Goal: Task Accomplishment & Management: Use online tool/utility

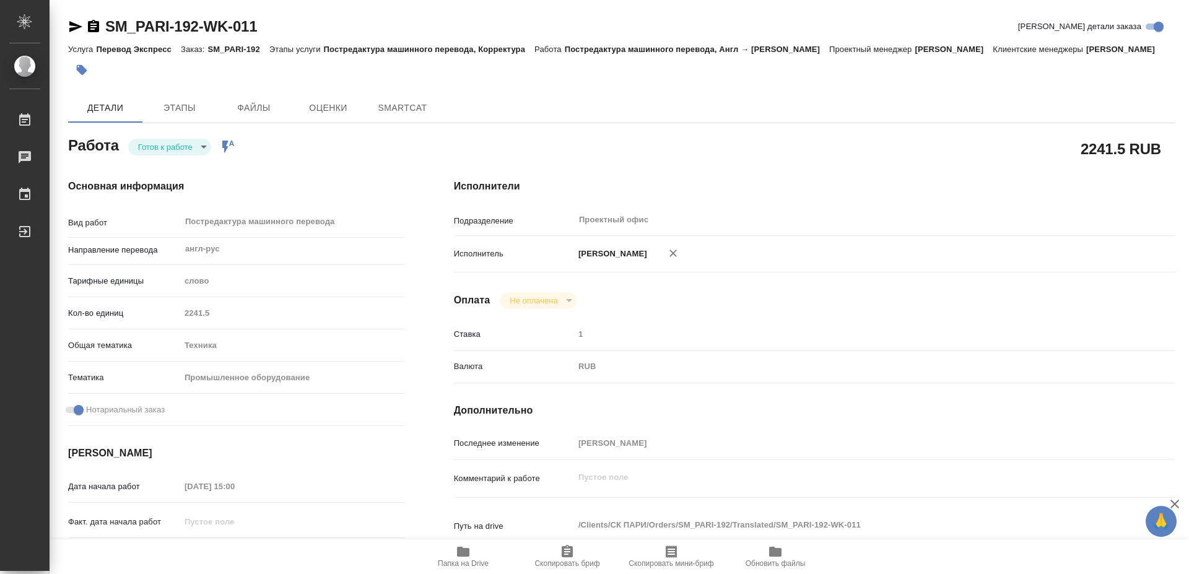
type textarea "x"
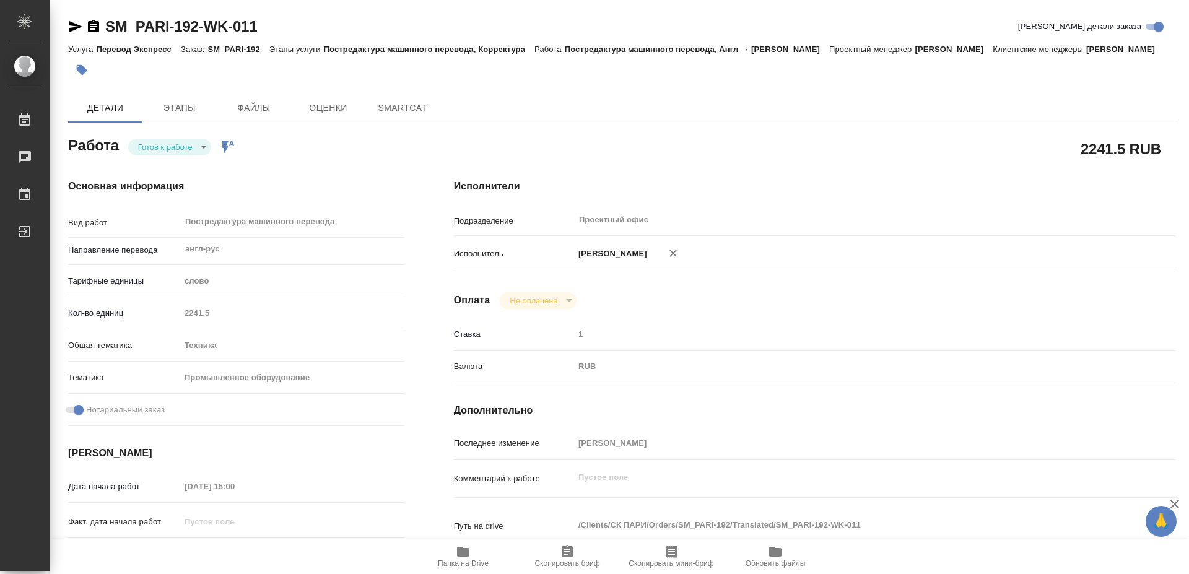
type textarea "x"
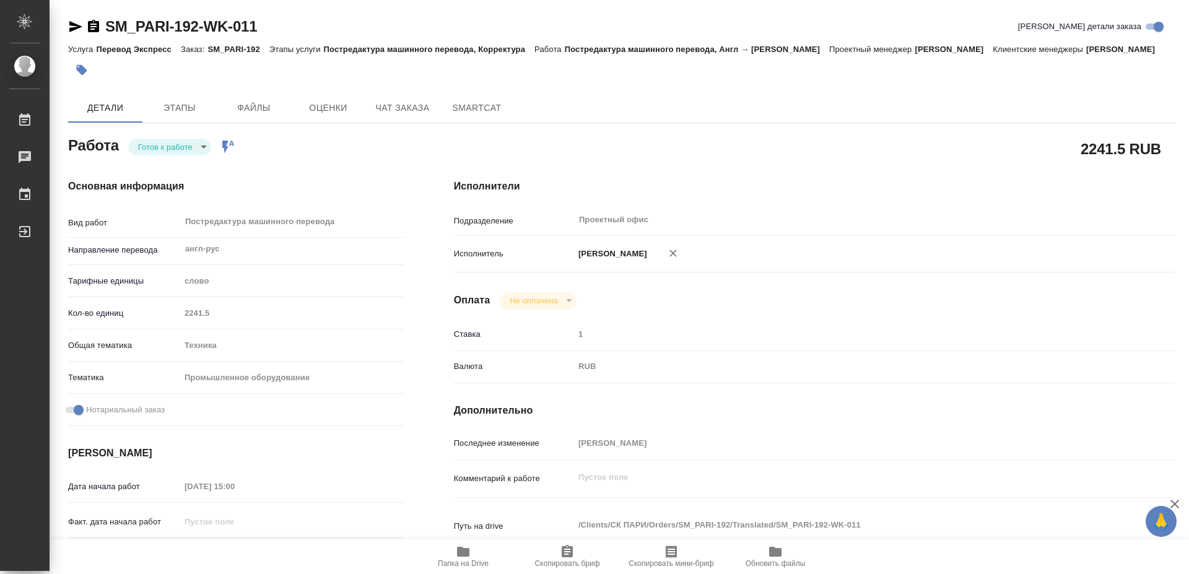
type textarea "x"
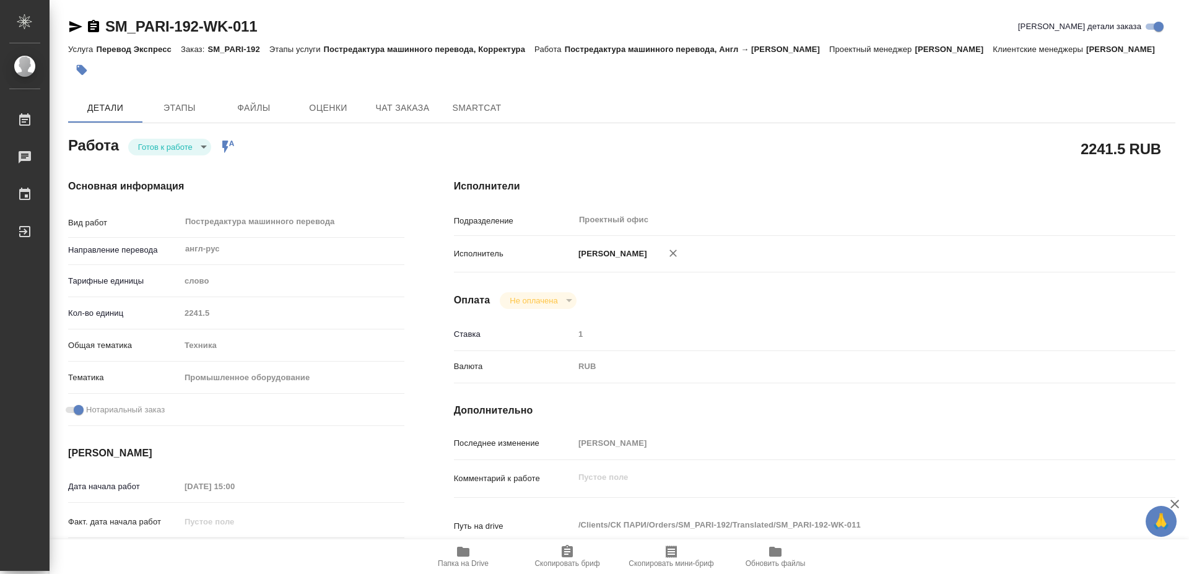
type textarea "x"
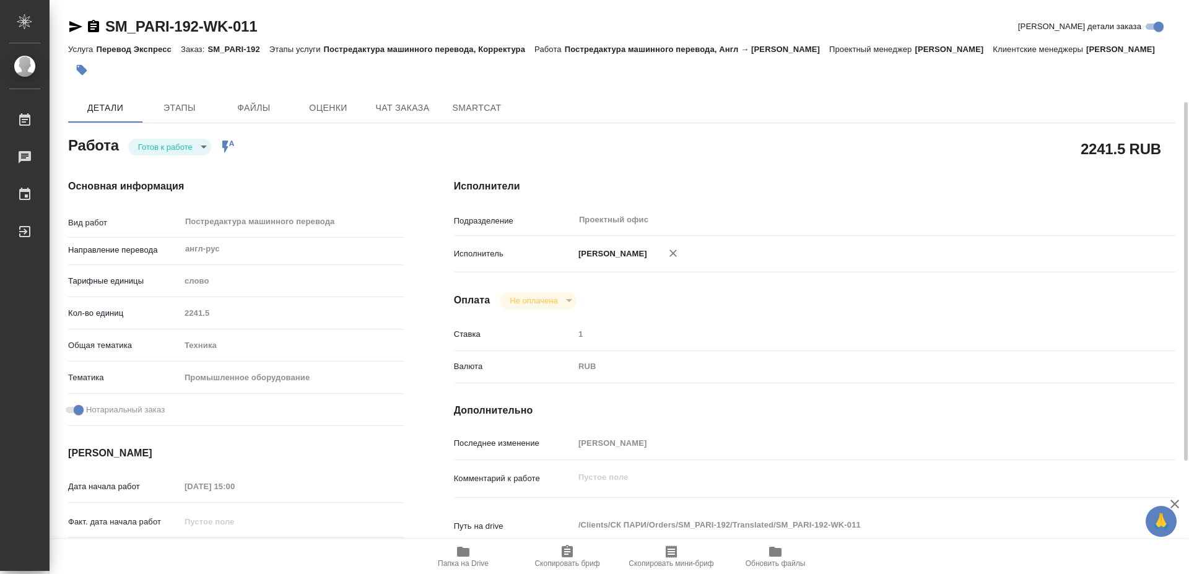
scroll to position [126, 0]
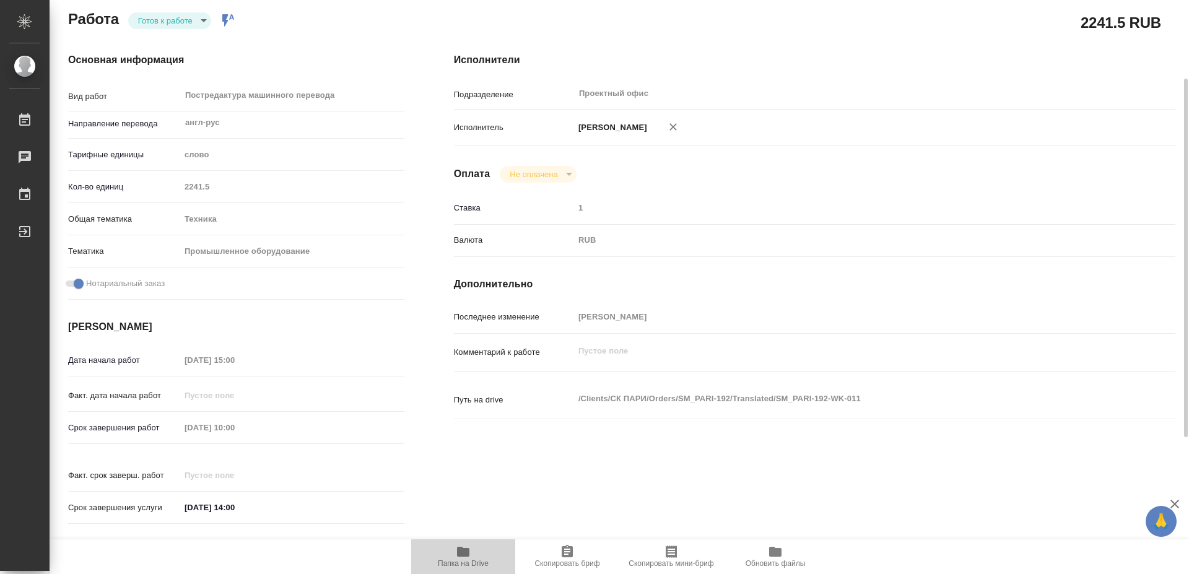
click at [467, 558] on icon "button" at bounding box center [463, 552] width 15 height 15
